Goal: Find specific page/section

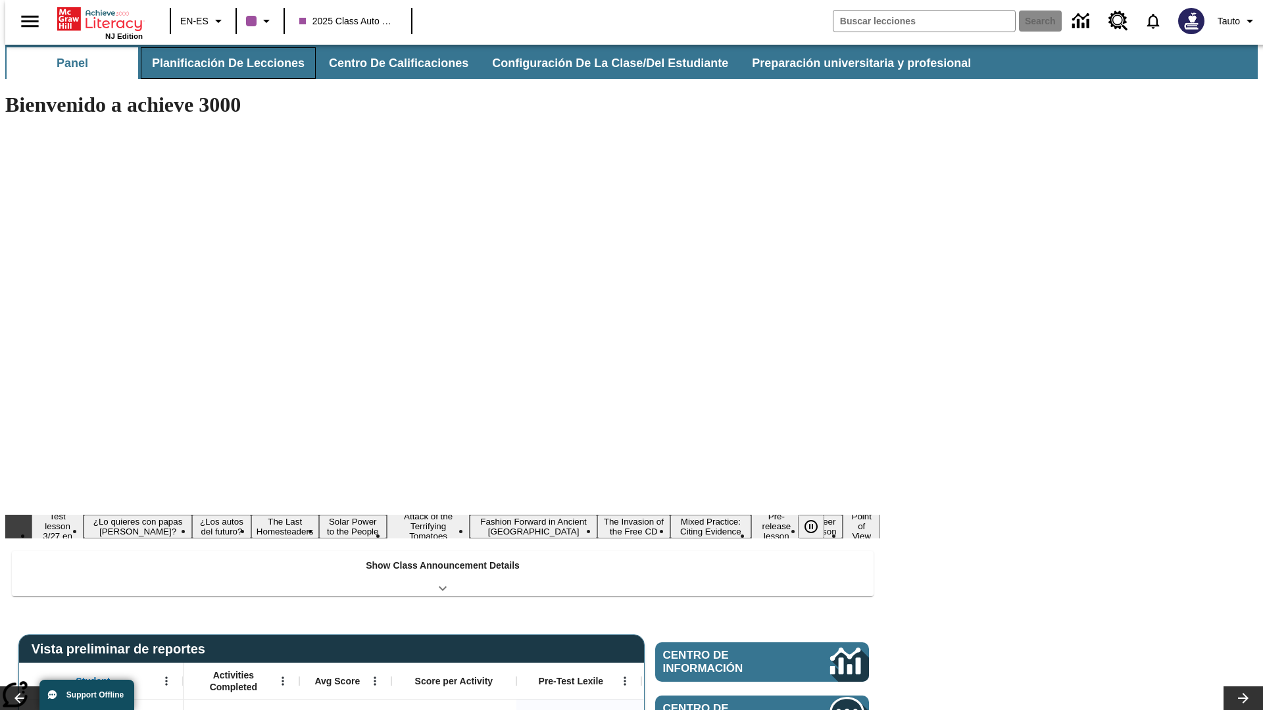
click at [220, 63] on button "Planificación de lecciones" at bounding box center [228, 63] width 175 height 32
